Goal: Information Seeking & Learning: Learn about a topic

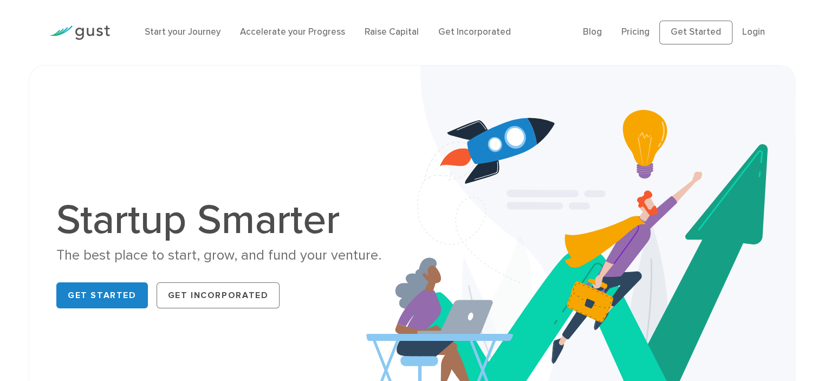
click at [394, 152] on img at bounding box center [580, 256] width 429 height 381
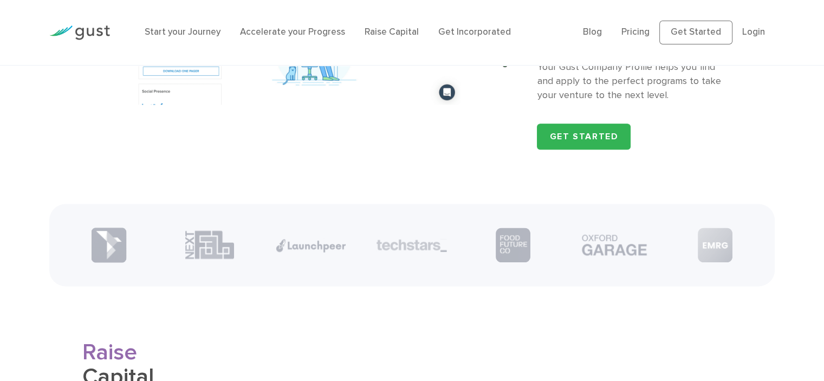
scroll to position [1355, 0]
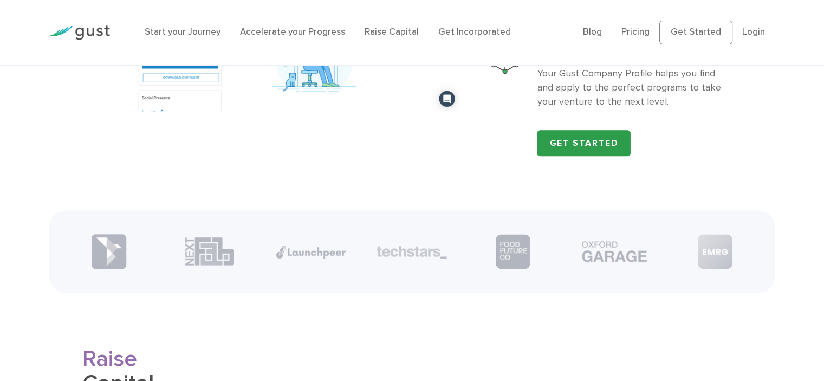
click at [580, 142] on link "Get Started" at bounding box center [584, 143] width 94 height 26
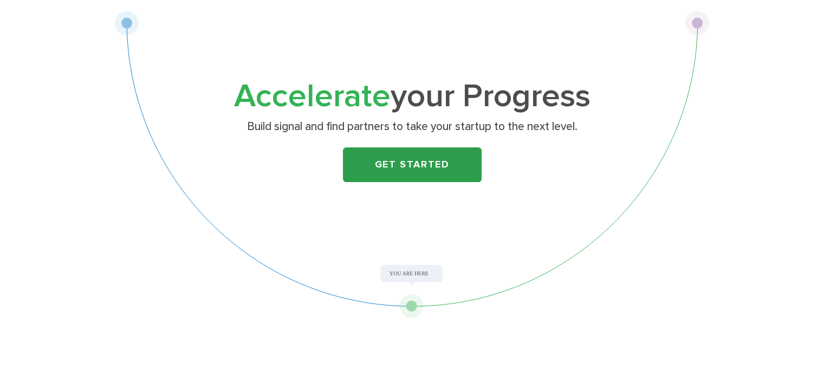
click at [413, 170] on link "Get Started" at bounding box center [412, 164] width 139 height 35
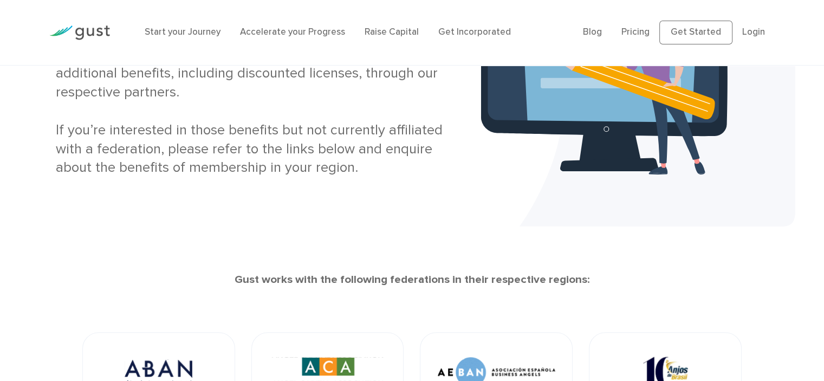
scroll to position [179, 0]
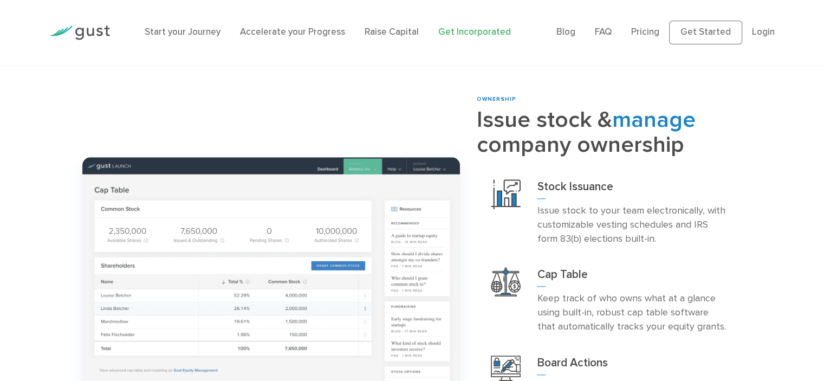
scroll to position [757, 0]
